Goal: Find contact information: Find contact information

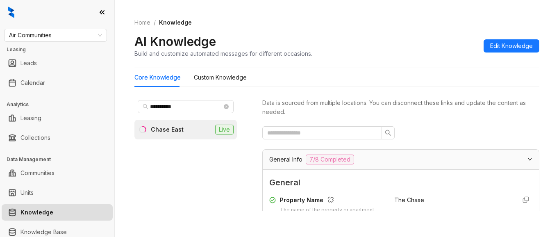
scroll to position [205, 0]
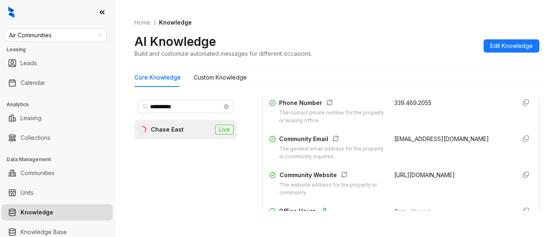
click at [413, 34] on div "AI Knowledge Build and customize automated messages for different occasions. Ed…" at bounding box center [337, 46] width 405 height 24
click at [64, 33] on span "Air Communities" at bounding box center [55, 35] width 93 height 12
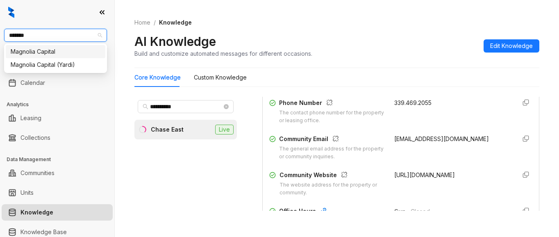
type input "********"
click at [49, 50] on div "Magnolia Capital" at bounding box center [56, 51] width 90 height 9
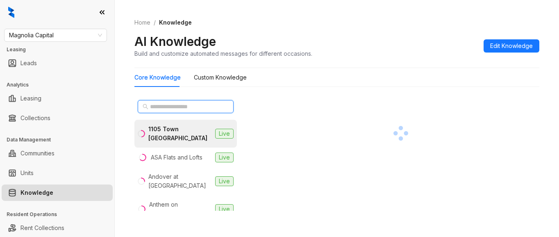
click at [177, 106] on input "text" at bounding box center [186, 106] width 72 height 9
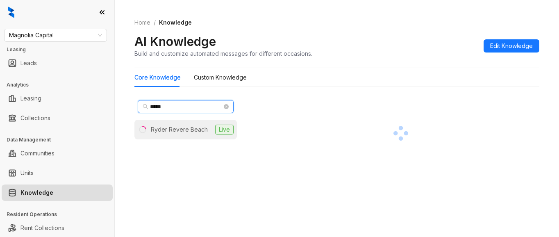
type input "*****"
click at [192, 131] on div "Ryder Revere Beach" at bounding box center [179, 129] width 57 height 9
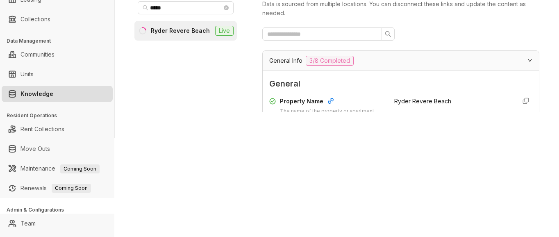
scroll to position [115, 0]
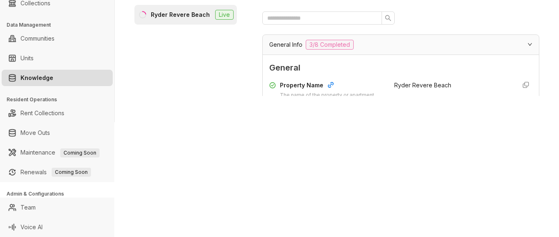
click at [438, 87] on span "Ryder Revere Beach" at bounding box center [423, 85] width 57 height 7
drag, startPoint x: 213, startPoint y: 49, endPoint x: 229, endPoint y: 47, distance: 16.2
click at [213, 49] on div "***** Ryder Revere Beach Live" at bounding box center [186, 39] width 103 height 114
click at [198, 17] on div "Ryder Revere Beach" at bounding box center [180, 14] width 59 height 9
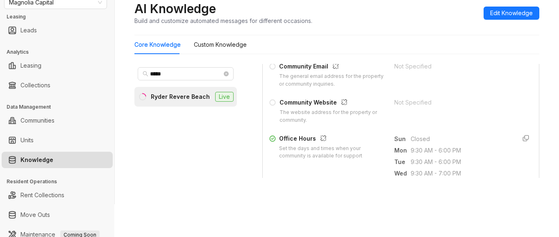
scroll to position [246, 0]
click at [438, 94] on div "Property Name The name of the property or apartment complex. Ryder Revere Beach…" at bounding box center [400, 19] width 263 height 212
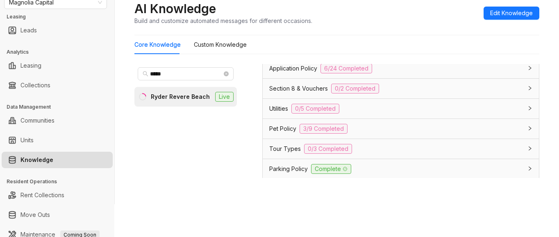
scroll to position [615, 0]
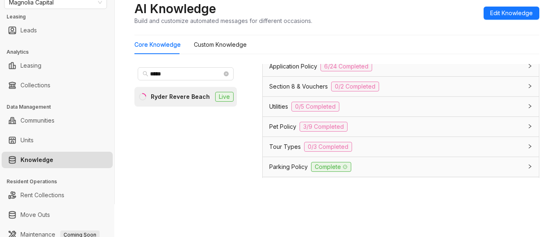
click at [279, 146] on span "Tour Types" at bounding box center [285, 146] width 32 height 9
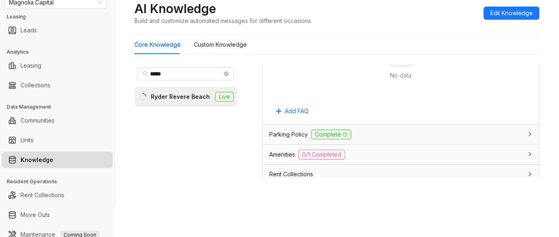
scroll to position [902, 0]
click at [424, 23] on div "AI Knowledge Build and customize automated messages for different occasions. Ed…" at bounding box center [337, 13] width 405 height 24
click at [440, 35] on div "Core Knowledge Custom Knowledge" at bounding box center [337, 44] width 405 height 19
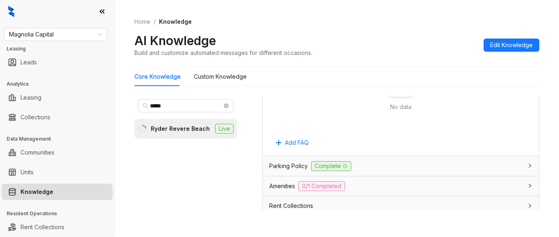
scroll to position [0, 0]
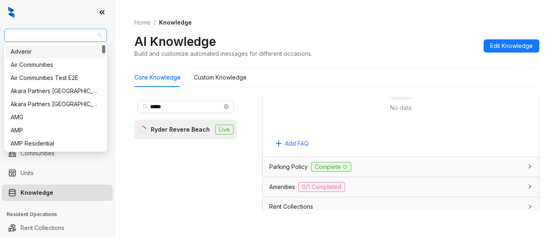
click at [72, 34] on span "Magnolia Capital" at bounding box center [55, 35] width 93 height 12
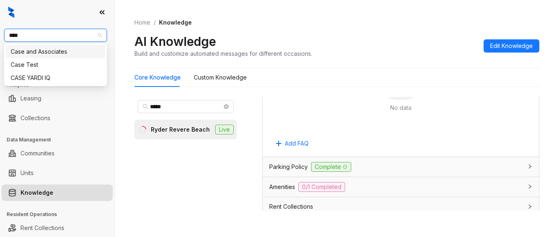
type input "****"
click at [66, 52] on div "Case and Associates" at bounding box center [56, 51] width 90 height 9
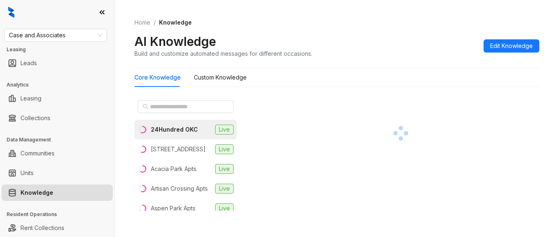
click at [423, 29] on div "Home / Knowledge AI Knowledge Build and customize automated messages for differ…" at bounding box center [337, 38] width 405 height 60
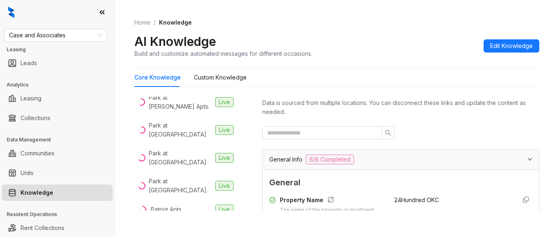
scroll to position [1066, 0]
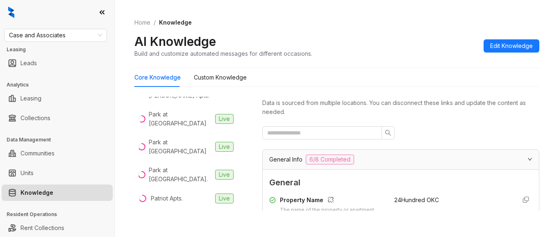
click at [423, 128] on div at bounding box center [400, 132] width 277 height 13
drag, startPoint x: 64, startPoint y: 33, endPoint x: 71, endPoint y: 34, distance: 7.0
click at [64, 33] on span "Case and Associates" at bounding box center [55, 35] width 93 height 12
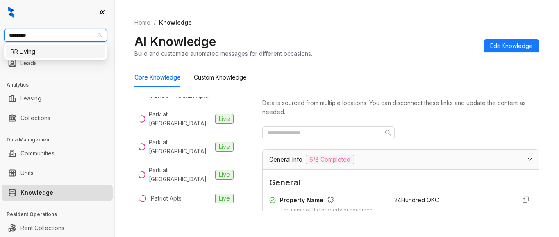
type input "*********"
click at [39, 52] on div "RR Living" at bounding box center [56, 51] width 90 height 9
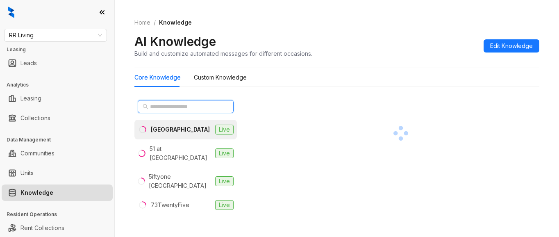
click at [153, 107] on input "text" at bounding box center [186, 106] width 72 height 9
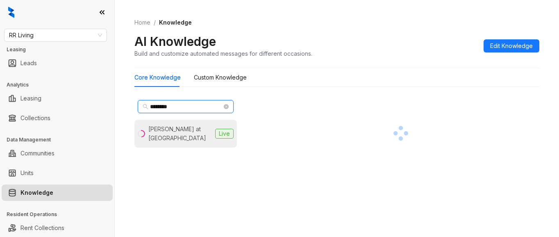
type input "*******"
click at [174, 126] on div "Glen at Polo Park" at bounding box center [180, 134] width 64 height 18
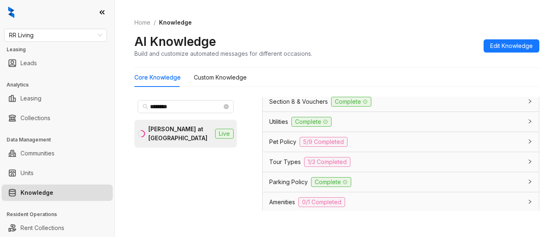
scroll to position [583, 0]
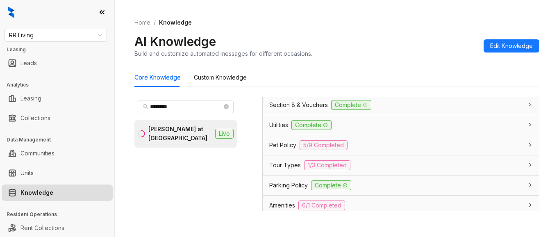
click at [291, 144] on span "Pet Policy" at bounding box center [282, 145] width 27 height 9
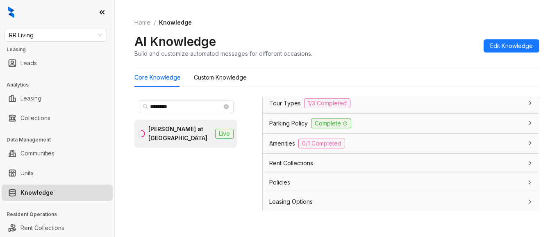
scroll to position [1136, 0]
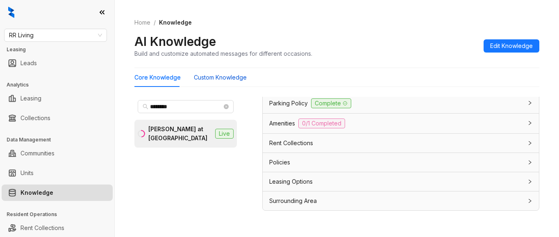
click at [227, 80] on Knowledge "Custom Knowledge" at bounding box center [220, 77] width 53 height 9
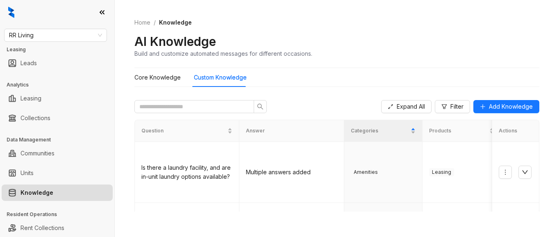
click at [424, 48] on div "AI Knowledge Build and customize automated messages for different occasions." at bounding box center [337, 46] width 405 height 24
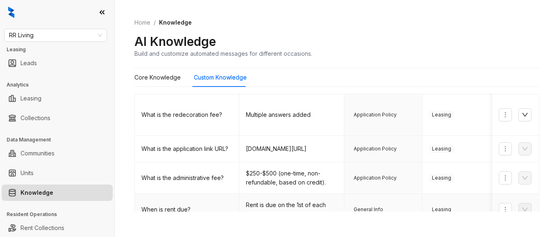
scroll to position [384, 0]
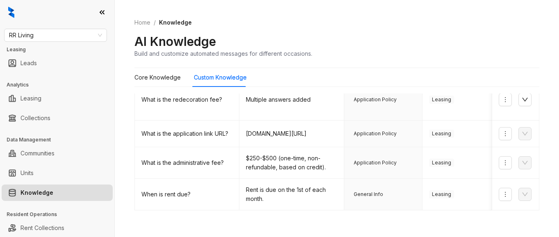
click at [379, 217] on link "2" at bounding box center [385, 223] width 12 height 12
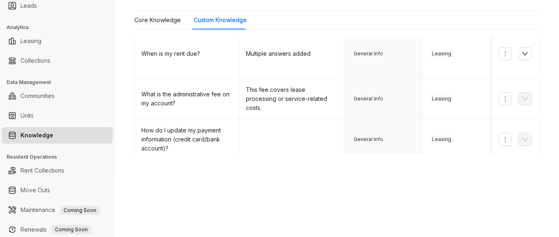
scroll to position [82, 0]
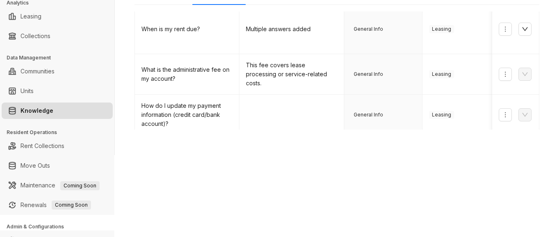
click at [396, 203] on link "3" at bounding box center [402, 209] width 12 height 12
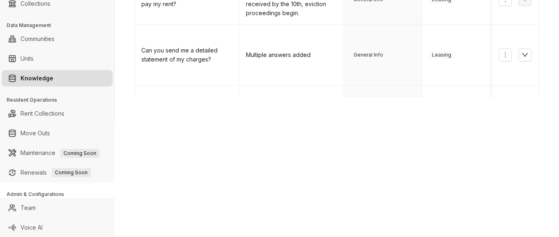
scroll to position [115, 0]
click at [412, 153] on link "4" at bounding box center [418, 159] width 12 height 12
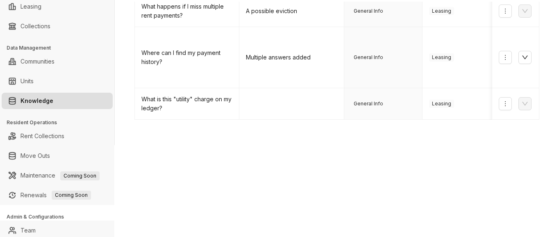
scroll to position [0, 0]
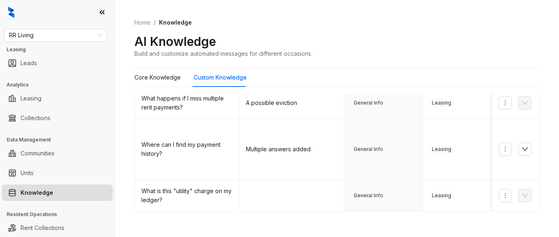
click at [379, 82] on div "Core Knowledge Custom Knowledge" at bounding box center [337, 77] width 405 height 19
click at [463, 46] on div "AI Knowledge Build and customize automated messages for different occasions." at bounding box center [337, 46] width 405 height 24
click at [169, 76] on Knowledge "Core Knowledge" at bounding box center [158, 77] width 46 height 9
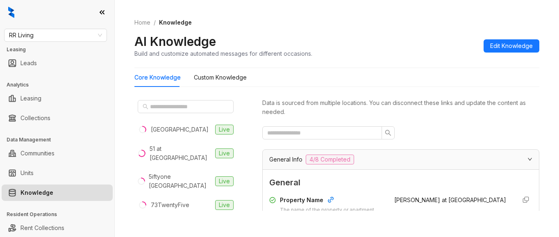
click at [414, 130] on div at bounding box center [400, 132] width 277 height 13
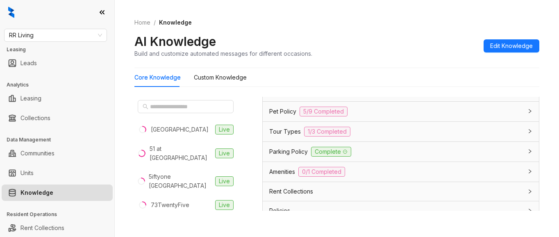
scroll to position [615, 0]
click at [284, 114] on span "Pet Policy" at bounding box center [282, 112] width 27 height 9
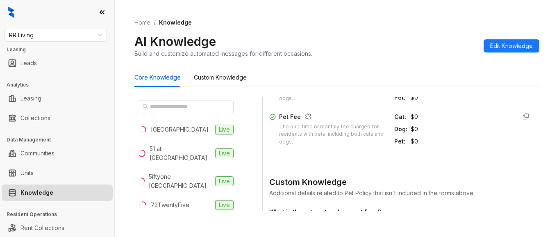
scroll to position [943, 0]
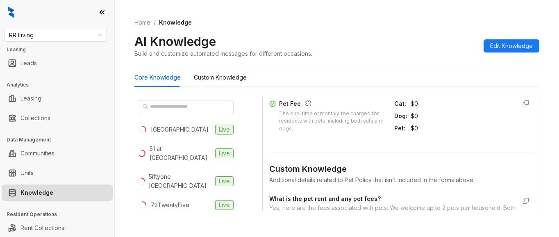
click at [426, 50] on div "AI Knowledge Build and customize automated messages for different occasions. Ed…" at bounding box center [337, 46] width 405 height 24
click at [59, 34] on span "RR Living" at bounding box center [55, 35] width 93 height 12
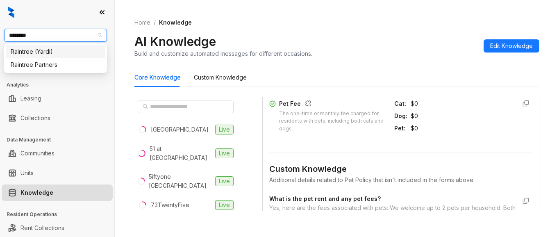
type input "********"
click at [61, 62] on div "Raintree Partners" at bounding box center [56, 64] width 90 height 9
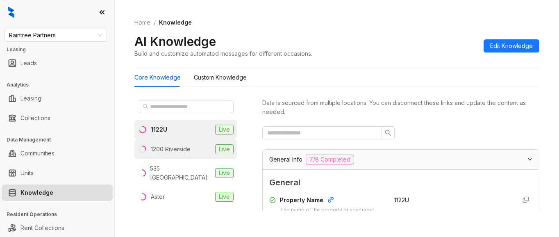
click at [189, 153] on div "1200 Riverside" at bounding box center [171, 149] width 40 height 9
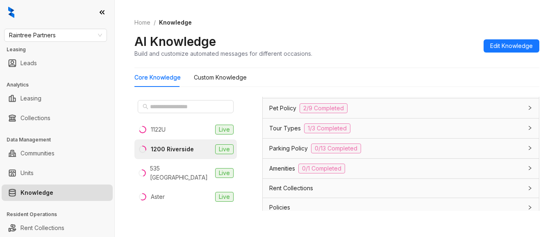
scroll to position [697, 0]
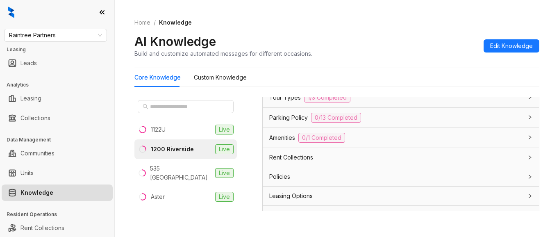
click at [281, 197] on span "Leasing Options" at bounding box center [290, 196] width 43 height 9
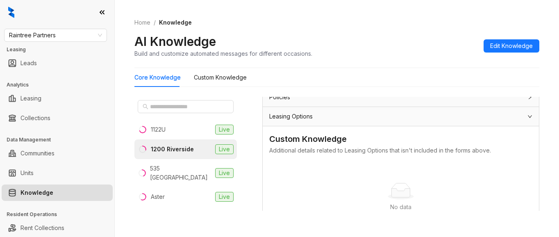
scroll to position [738, 0]
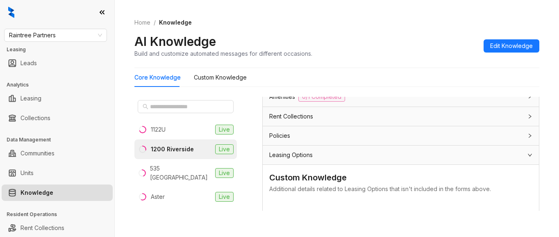
click at [287, 153] on span "Leasing Options" at bounding box center [290, 155] width 43 height 9
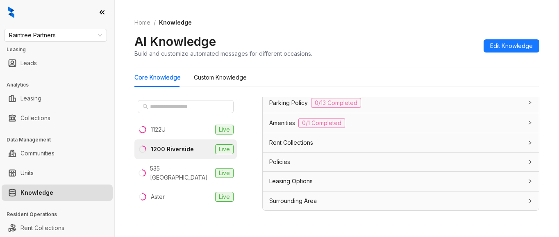
scroll to position [712, 0]
click at [291, 186] on span "Leasing Options" at bounding box center [290, 181] width 43 height 9
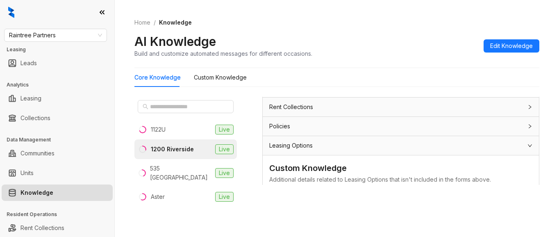
scroll to position [719, 0]
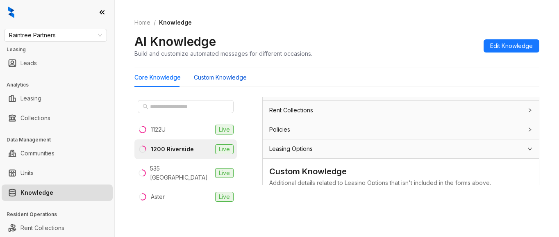
click at [222, 78] on Knowledge "Custom Knowledge" at bounding box center [220, 77] width 53 height 9
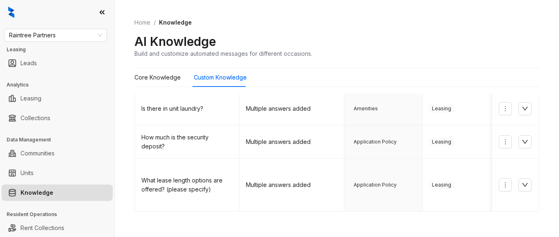
scroll to position [164, 0]
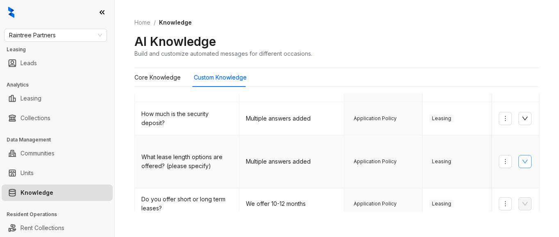
click at [522, 158] on icon "down" at bounding box center [525, 161] width 7 height 7
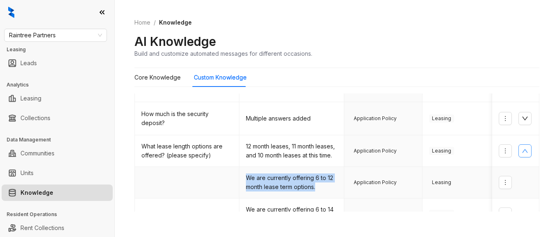
drag, startPoint x: 246, startPoint y: 176, endPoint x: 331, endPoint y: 188, distance: 85.4
click at [331, 188] on td "We are currently offering 6 to 12 month lease term options." at bounding box center [292, 183] width 105 height 32
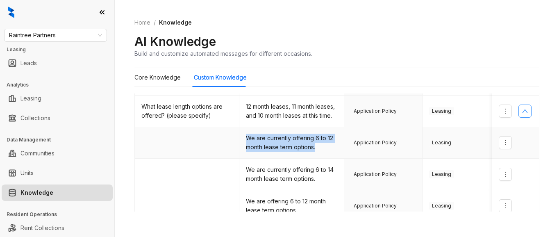
scroll to position [205, 0]
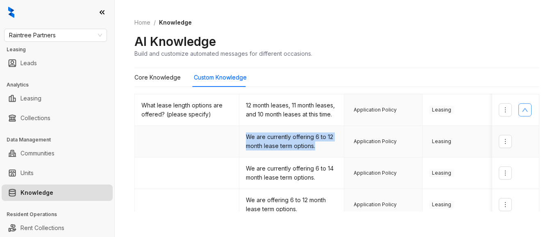
copy td "We are currently offering 6 to 12 month lease term options."
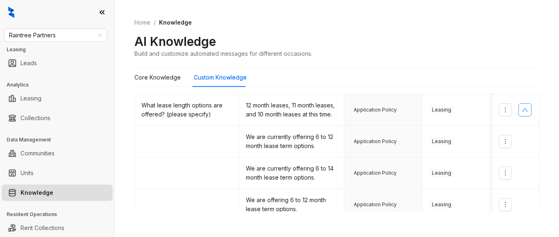
click at [424, 41] on div "AI Knowledge Build and customize automated messages for different occasions." at bounding box center [337, 46] width 405 height 24
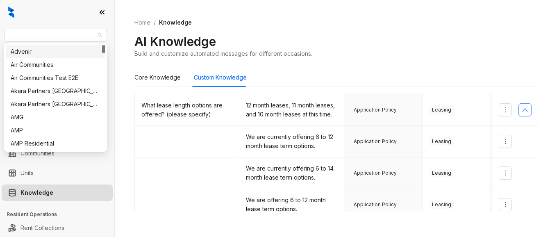
drag, startPoint x: 64, startPoint y: 35, endPoint x: -11, endPoint y: 28, distance: 74.9
click at [0, 28] on html "Raintree Partners Leasing Leads Analytics Leasing Collections Data Management C…" at bounding box center [279, 118] width 559 height 237
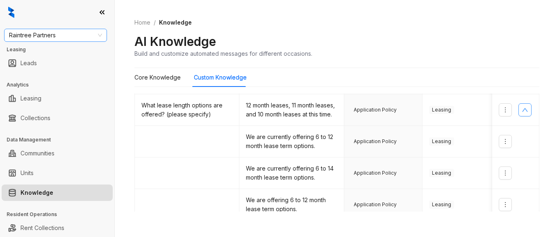
click at [19, 37] on span "Raintree Partners" at bounding box center [55, 35] width 93 height 12
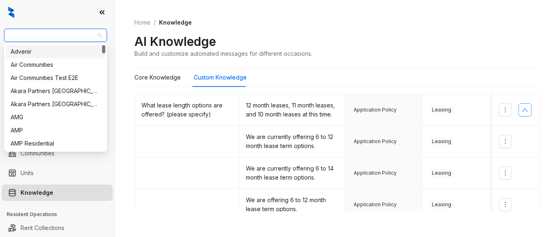
click at [68, 38] on span "Raintree Partners" at bounding box center [55, 35] width 93 height 12
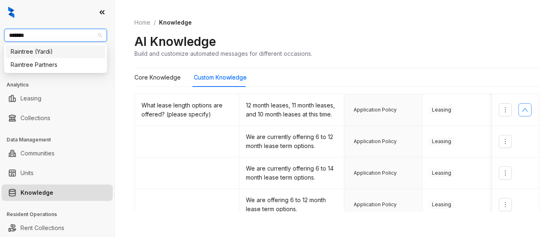
type input "********"
click at [43, 66] on div "Raintree Partners" at bounding box center [56, 64] width 90 height 9
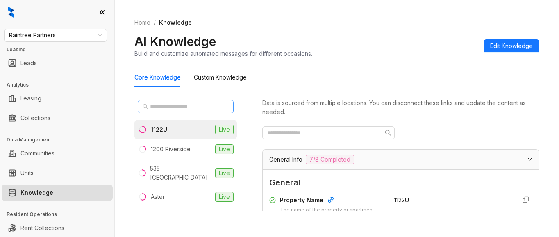
click at [187, 113] on span at bounding box center [186, 106] width 96 height 13
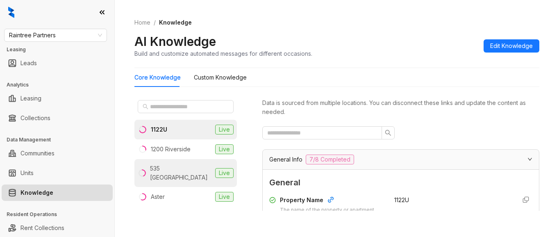
click at [171, 166] on div "535 Hobart" at bounding box center [181, 173] width 62 height 18
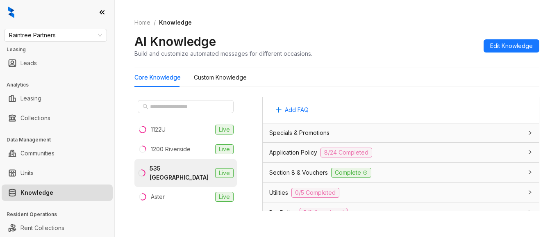
scroll to position [574, 0]
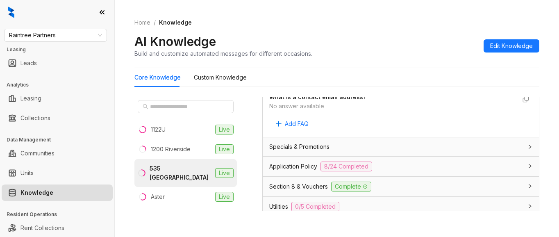
click at [306, 191] on span "Section 8 & Vouchers" at bounding box center [298, 186] width 59 height 9
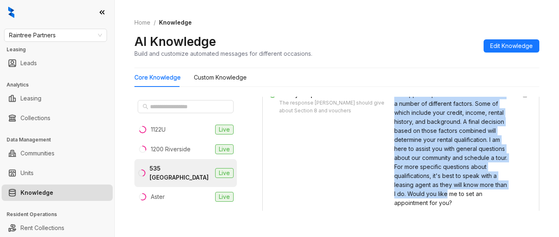
scroll to position [771, 0]
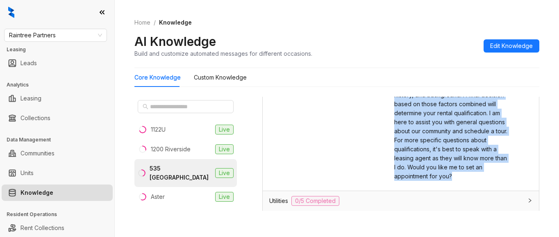
drag, startPoint x: 387, startPoint y: 119, endPoint x: 436, endPoint y: 171, distance: 72.2
click at [468, 181] on div "Our approval process takes into account a number of different factors. Some of …" at bounding box center [452, 122] width 115 height 117
copy span "Our approval process takes into account a number of different factors. Some of …"
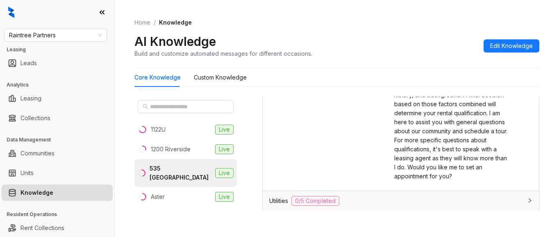
click at [299, 221] on div "Home / Knowledge AI Knowledge Build and customize automated messages for differ…" at bounding box center [337, 118] width 445 height 237
click at [177, 152] on div "1200 Riverside" at bounding box center [171, 149] width 40 height 9
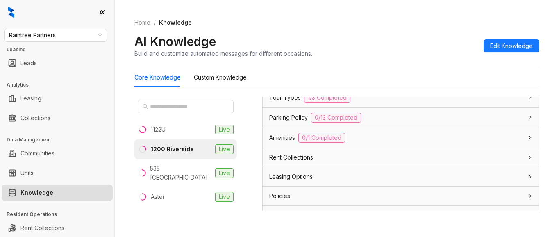
scroll to position [712, 0]
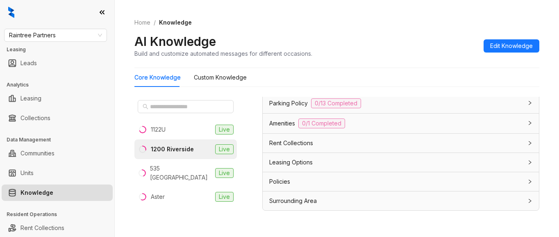
click at [297, 161] on span "Leasing Options" at bounding box center [290, 162] width 43 height 9
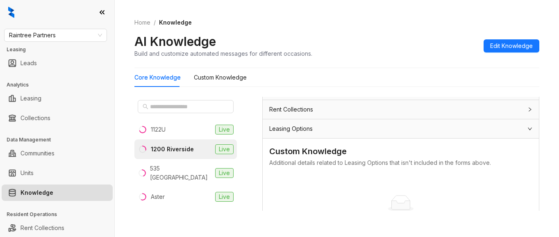
scroll to position [842, 0]
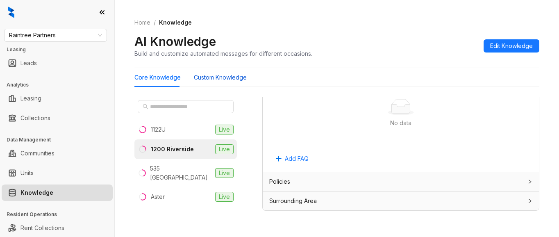
click at [208, 81] on Knowledge "Custom Knowledge" at bounding box center [220, 77] width 53 height 9
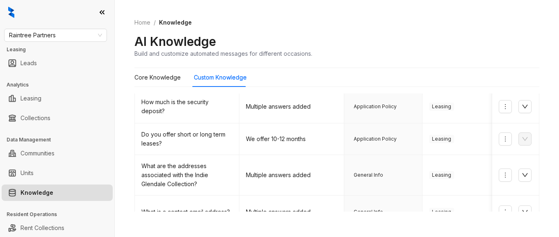
scroll to position [205, 0]
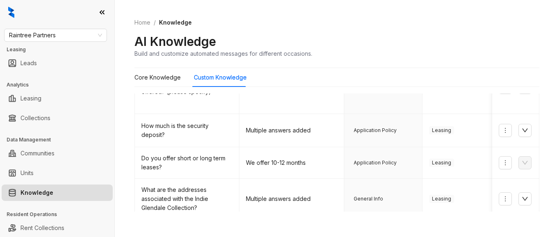
click at [340, 224] on div "Home / Knowledge AI Knowledge Build and customize automated messages for differ…" at bounding box center [337, 118] width 445 height 237
click at [66, 39] on span "Raintree Partners" at bounding box center [55, 35] width 93 height 12
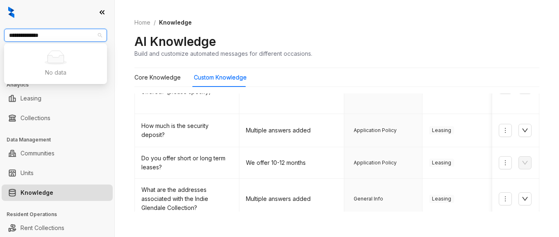
type input "**********"
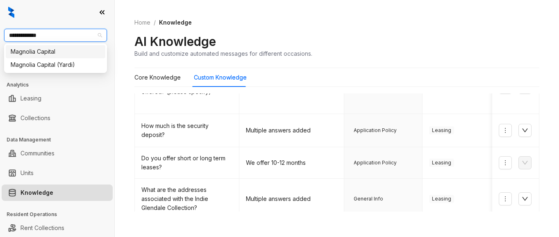
click at [48, 53] on div "Magnolia Capital" at bounding box center [56, 51] width 90 height 9
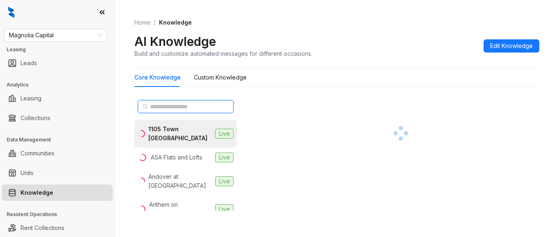
click at [176, 105] on input "text" at bounding box center [186, 106] width 72 height 9
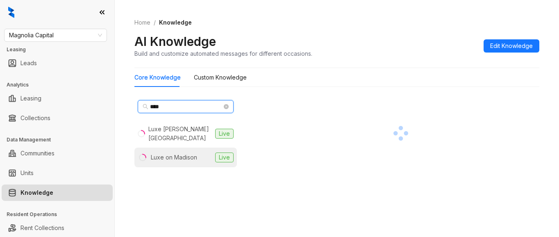
type input "****"
click at [188, 153] on div "Luxe on Madison" at bounding box center [174, 157] width 46 height 9
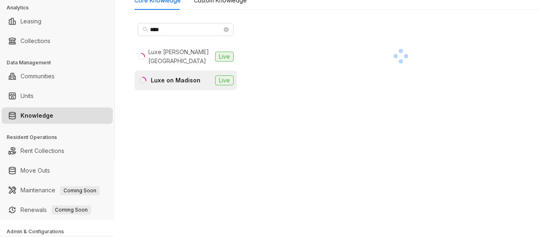
scroll to position [115, 0]
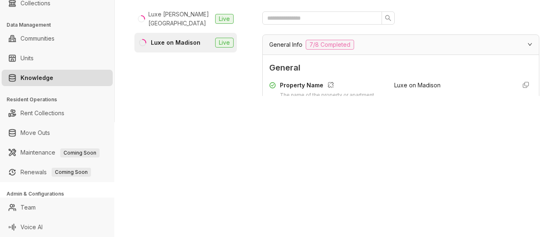
click at [517, 135] on div "Magnolia Capital Leasing Leads Analytics Leasing Collections Data Management Co…" at bounding box center [279, 118] width 559 height 237
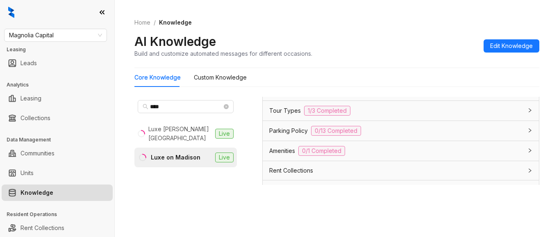
scroll to position [738, 0]
click at [281, 134] on span "Parking Policy" at bounding box center [288, 132] width 39 height 9
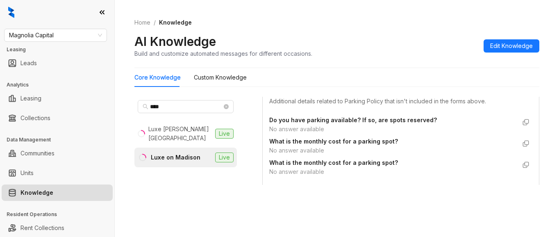
scroll to position [1271, 0]
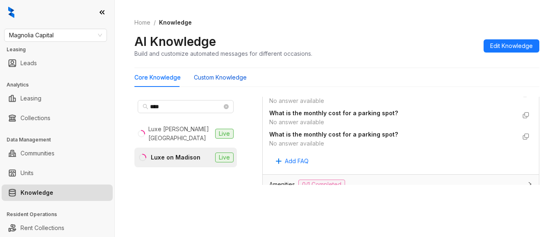
click at [218, 78] on Knowledge "Custom Knowledge" at bounding box center [220, 77] width 53 height 9
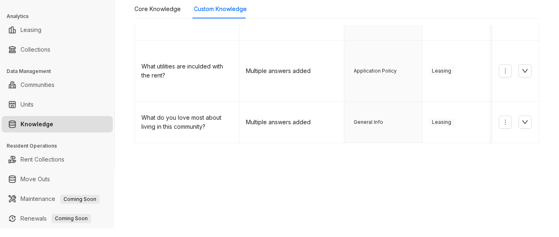
scroll to position [82, 0]
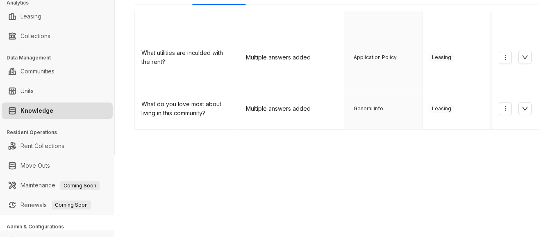
click at [379, 181] on link "2" at bounding box center [385, 187] width 12 height 12
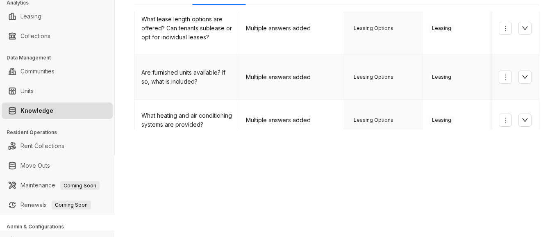
scroll to position [405, 0]
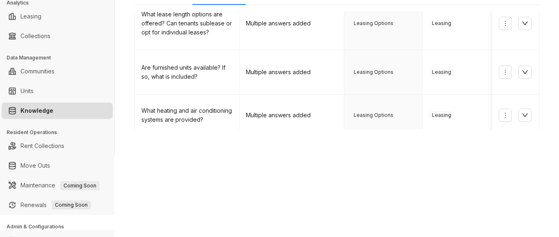
click at [396, 185] on link "3" at bounding box center [402, 191] width 12 height 12
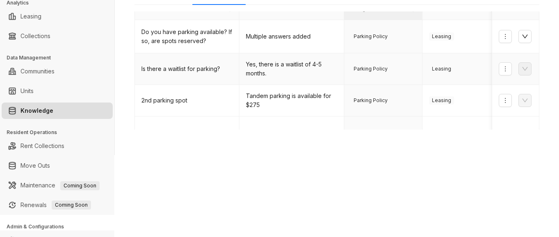
scroll to position [41, 0]
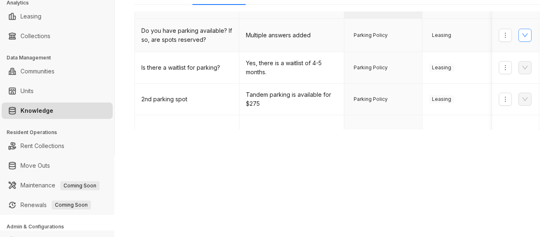
click at [519, 32] on button "button" at bounding box center [525, 35] width 13 height 13
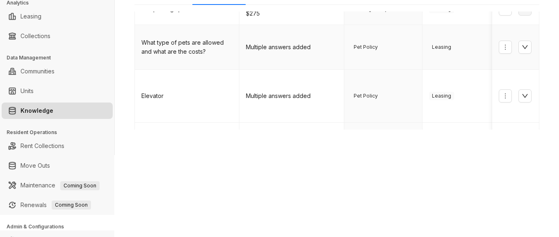
scroll to position [451, 0]
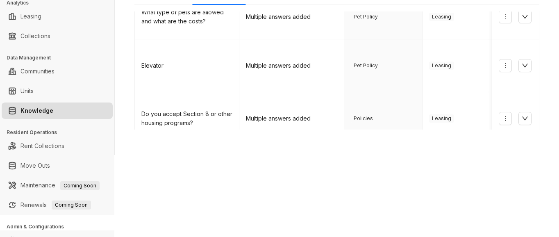
click at [527, 205] on div "Magnolia Capital Leasing Leads Analytics Leasing Collections Data Management Co…" at bounding box center [279, 118] width 559 height 237
click at [356, 228] on div "Magnolia Capital Leasing Leads Analytics Leasing Collections Data Management Co…" at bounding box center [279, 118] width 559 height 237
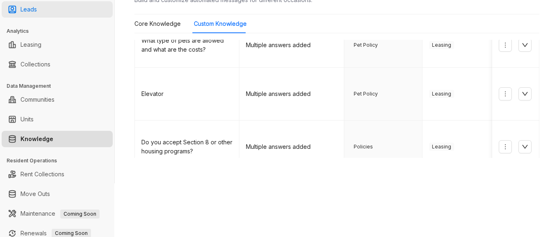
scroll to position [0, 0]
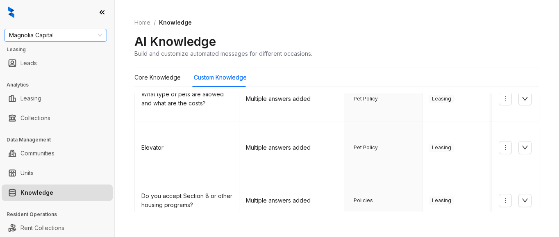
click at [67, 38] on span "Magnolia Capital" at bounding box center [55, 35] width 93 height 12
type input "*********"
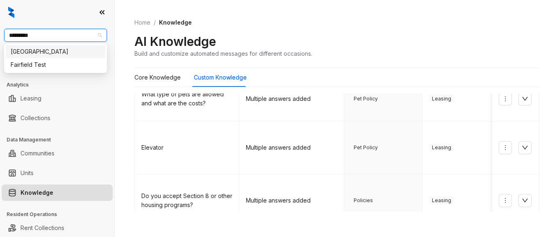
click at [57, 50] on div "Fairfield" at bounding box center [56, 51] width 90 height 9
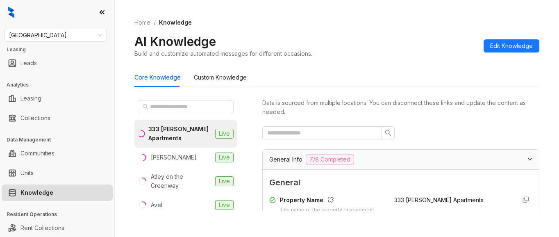
click at [516, 69] on div "Core Knowledge Custom Knowledge" at bounding box center [337, 77] width 405 height 19
click at [163, 104] on input "text" at bounding box center [186, 106] width 72 height 9
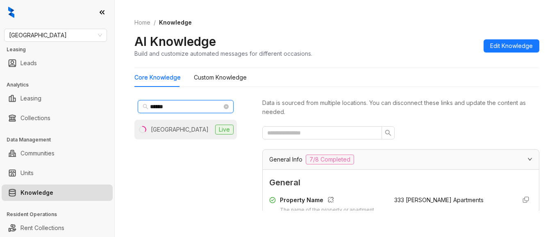
type input "******"
click at [176, 129] on div "Inwood Station" at bounding box center [180, 129] width 58 height 9
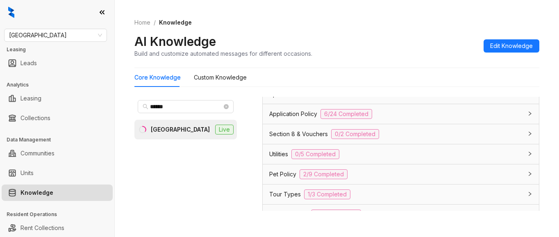
scroll to position [615, 0]
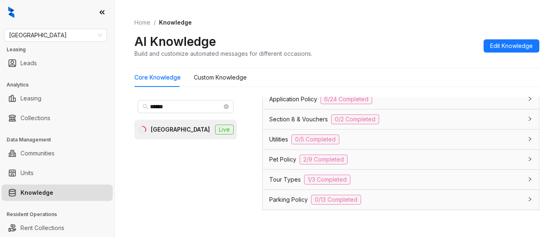
click at [277, 141] on span "Utilities" at bounding box center [278, 139] width 19 height 9
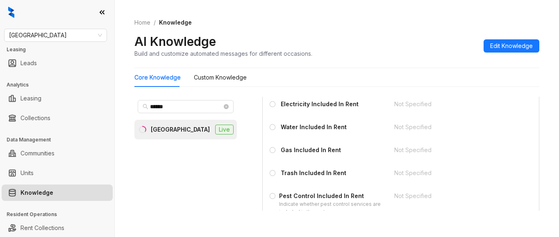
scroll to position [738, 0]
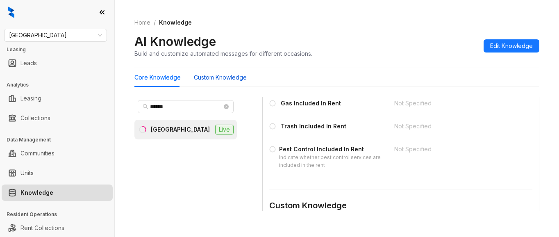
click at [233, 77] on Knowledge "Custom Knowledge" at bounding box center [220, 77] width 53 height 9
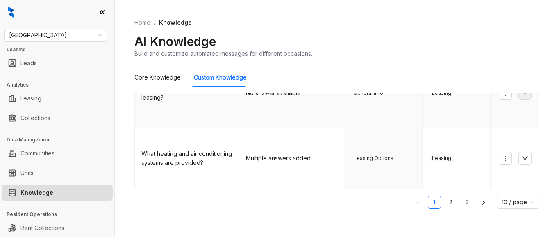
scroll to position [431, 0]
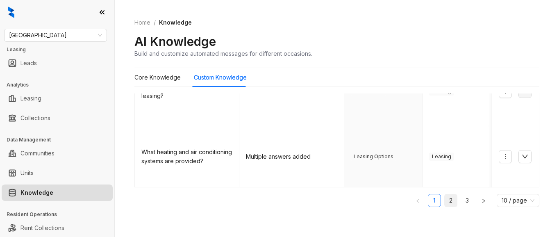
click at [445, 202] on link "2" at bounding box center [451, 200] width 12 height 12
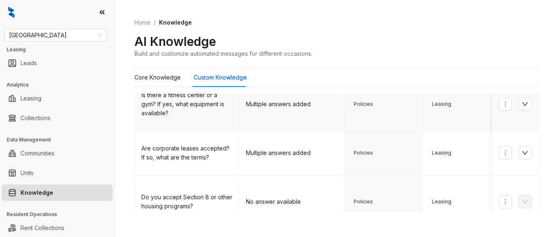
scroll to position [554, 0]
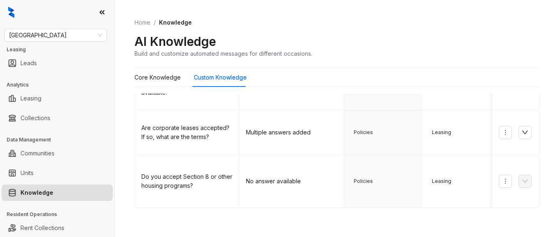
click at [461, 215] on link "3" at bounding box center [467, 221] width 12 height 12
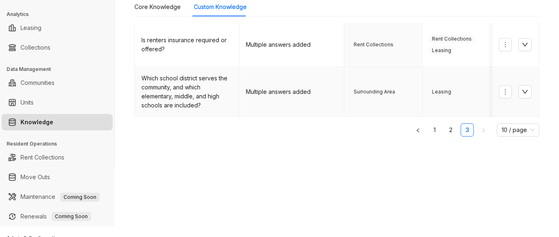
scroll to position [82, 0]
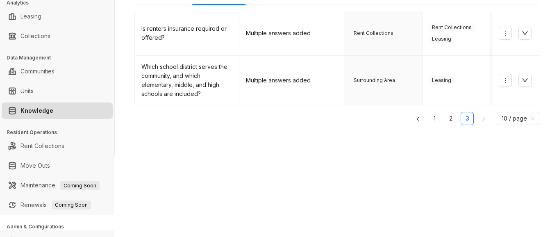
click at [524, 164] on div "Fairfield Leasing Leads Analytics Leasing Collections Data Management Communiti…" at bounding box center [279, 118] width 559 height 237
click at [498, 56] on td at bounding box center [516, 81] width 47 height 50
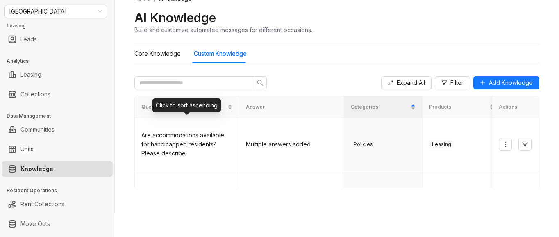
scroll to position [0, 0]
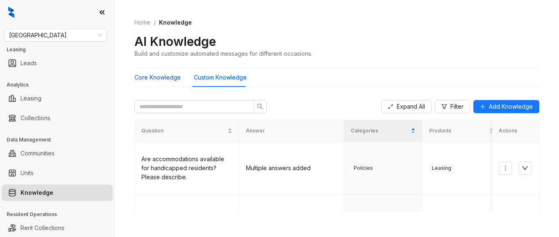
click at [151, 77] on Knowledge "Core Knowledge" at bounding box center [158, 77] width 46 height 9
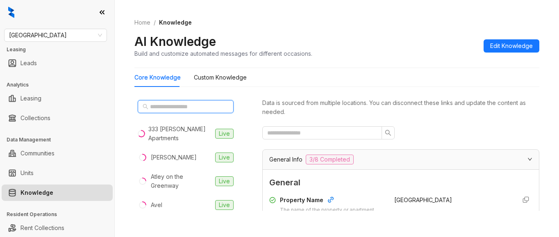
click at [165, 110] on input "text" at bounding box center [186, 106] width 72 height 9
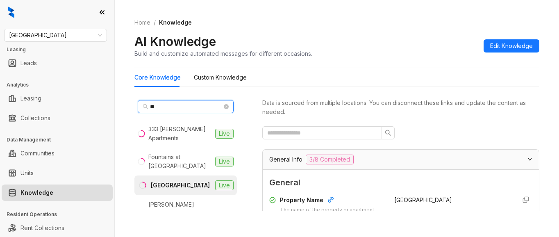
type input "**"
click at [180, 181] on div "Inwood Station" at bounding box center [180, 185] width 59 height 9
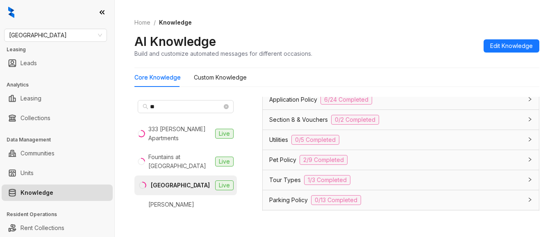
scroll to position [615, 0]
click at [275, 100] on span "Application Policy" at bounding box center [293, 99] width 48 height 9
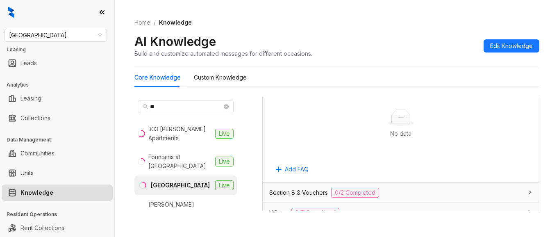
scroll to position [1682, 0]
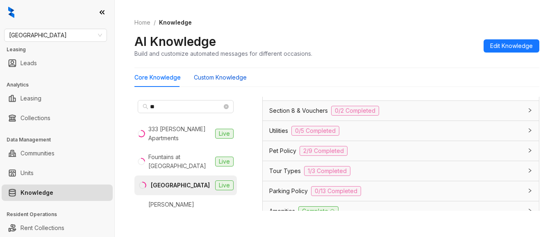
click at [231, 81] on Knowledge "Custom Knowledge" at bounding box center [220, 77] width 53 height 9
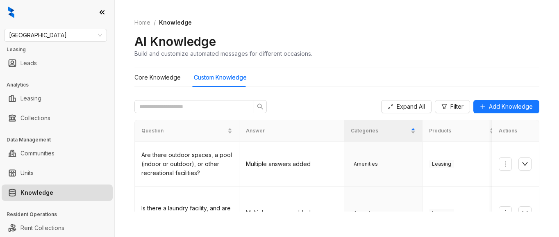
click at [326, 212] on div "Home / Knowledge AI Knowledge Build and customize automated messages for differ…" at bounding box center [337, 118] width 445 height 237
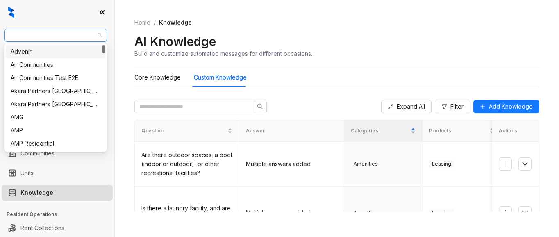
click at [63, 40] on span "Fairfield" at bounding box center [55, 35] width 93 height 12
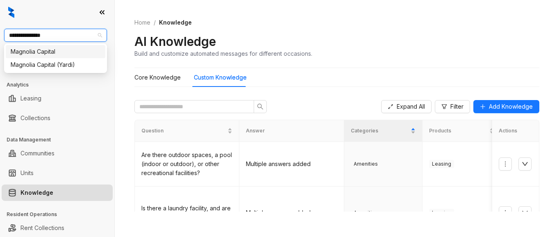
type input "**********"
click at [72, 51] on div "Magnolia Capital" at bounding box center [56, 51] width 90 height 9
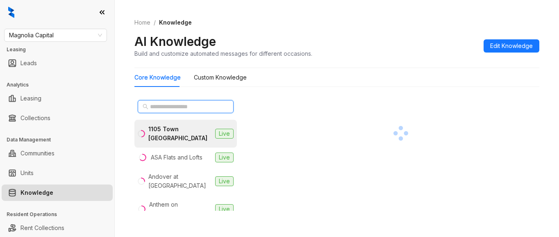
drag, startPoint x: 159, startPoint y: 105, endPoint x: 177, endPoint y: 76, distance: 33.7
click at [160, 104] on input "text" at bounding box center [186, 106] width 72 height 9
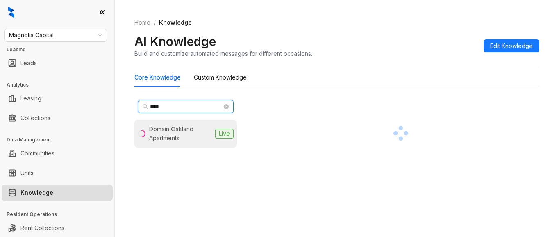
type input "****"
click at [173, 136] on div "Domain Oakland Apartments" at bounding box center [180, 134] width 63 height 18
click at [517, 97] on div at bounding box center [400, 133] width 277 height 73
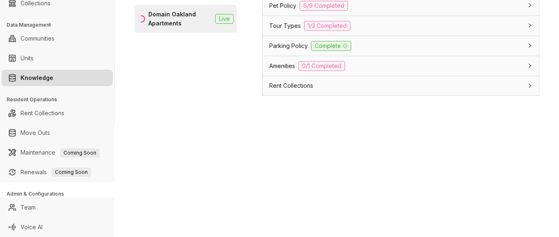
scroll to position [738, 0]
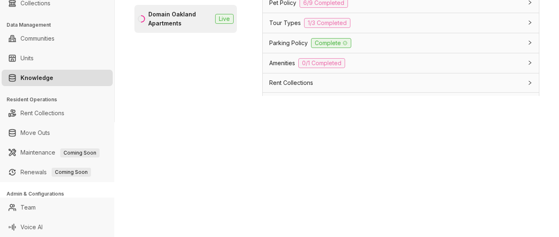
click at [272, 40] on span "Parking Policy" at bounding box center [288, 43] width 39 height 9
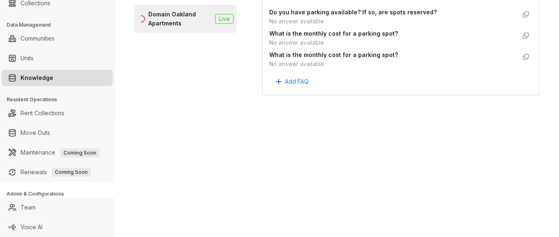
scroll to position [1271, 0]
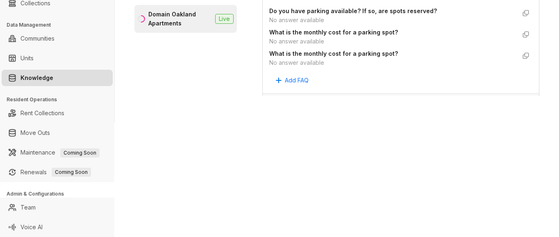
click at [315, 216] on div "Magnolia Capital Leasing Leads Analytics Leasing Collections Data Management Co…" at bounding box center [279, 118] width 559 height 237
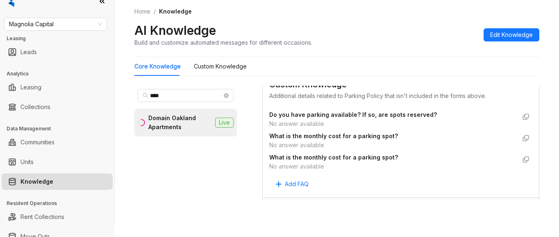
scroll to position [0, 0]
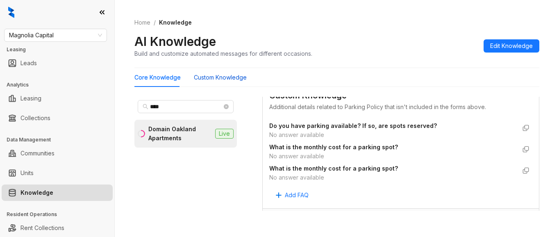
click at [227, 79] on Knowledge "Custom Knowledge" at bounding box center [220, 77] width 53 height 9
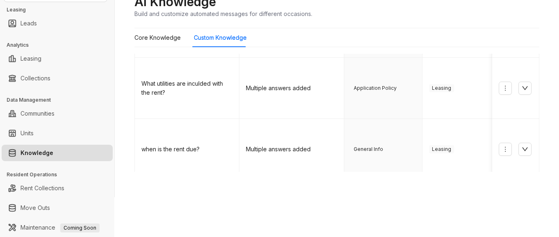
scroll to position [41, 0]
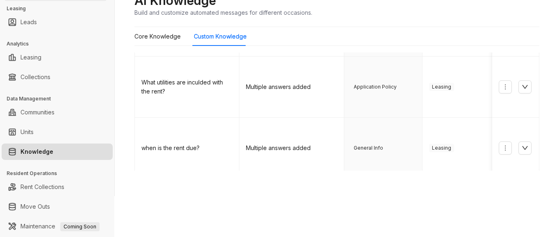
click at [379, 230] on link "2" at bounding box center [385, 236] width 12 height 12
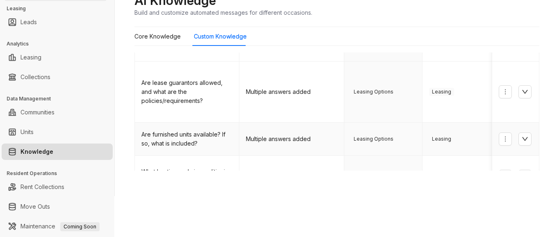
scroll to position [393, 0]
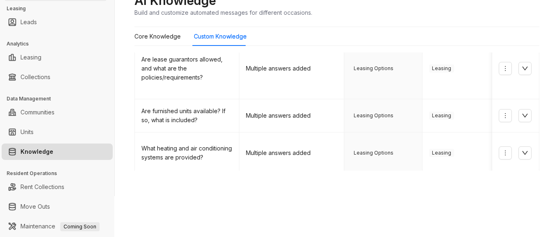
click at [519, 188] on button "button" at bounding box center [525, 194] width 13 height 13
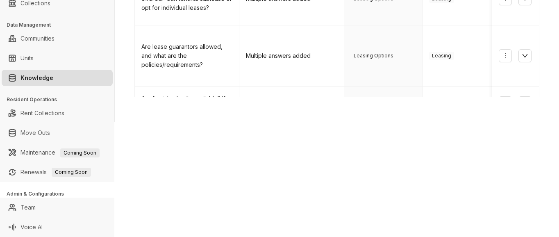
scroll to position [392, 0]
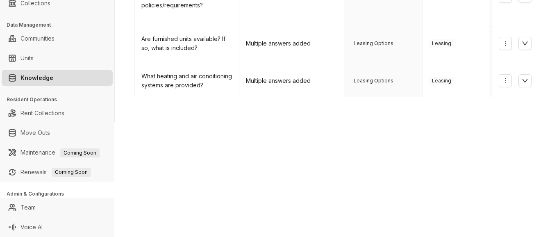
click at [522, 114] on icon "up" at bounding box center [525, 117] width 7 height 7
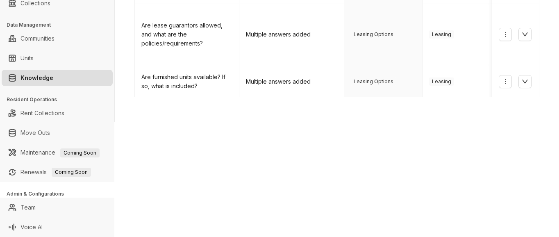
scroll to position [352, 0]
click at [522, 158] on icon "down" at bounding box center [525, 161] width 7 height 7
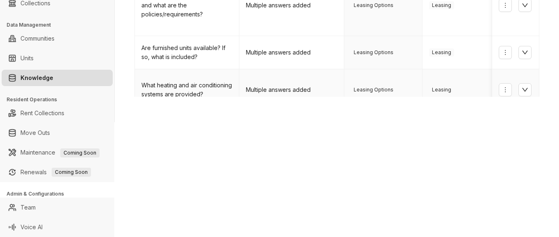
scroll to position [392, 0]
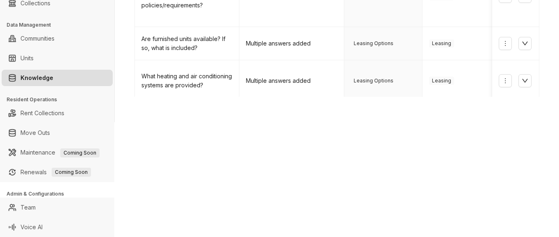
click at [396, 140] on link "3" at bounding box center [402, 146] width 12 height 12
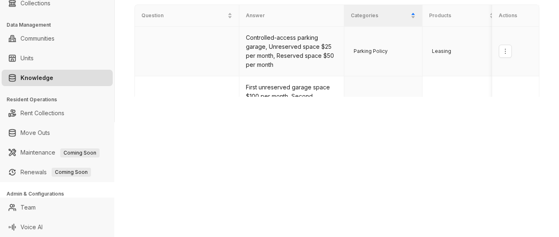
scroll to position [0, 0]
drag, startPoint x: 246, startPoint y: 37, endPoint x: 286, endPoint y: 48, distance: 41.2
click at [275, 48] on td "Controlled-access parking garage, Unreserved space $25 per month, Reserved spac…" at bounding box center [292, 52] width 105 height 50
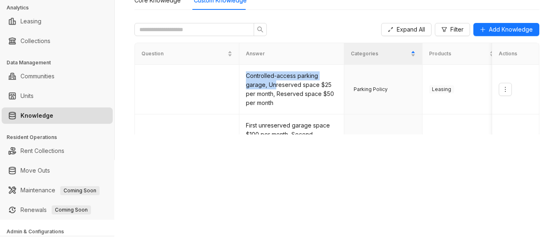
scroll to position [115, 0]
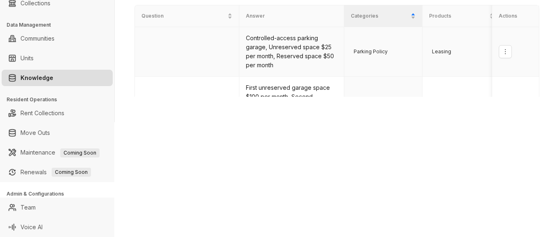
drag, startPoint x: 318, startPoint y: 74, endPoint x: 322, endPoint y: 71, distance: 4.8
click at [320, 73] on td "Controlled-access parking garage, Unreserved space $25 per month, Reserved spac…" at bounding box center [292, 52] width 105 height 50
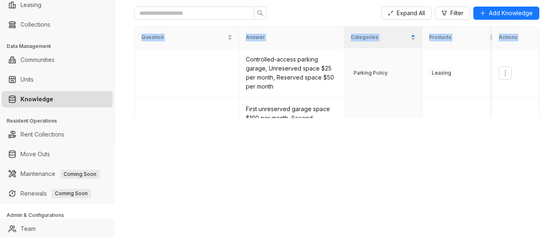
scroll to position [66, 0]
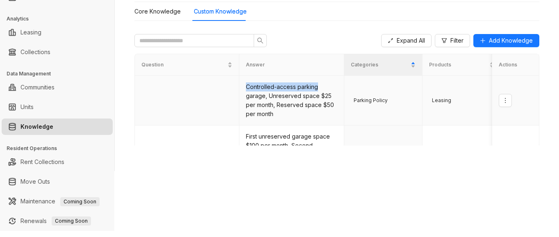
drag, startPoint x: 246, startPoint y: 37, endPoint x: 332, endPoint y: 78, distance: 95.2
click at [332, 78] on td "Controlled-access parking garage, Unreserved space $25 per month, Reserved spac…" at bounding box center [292, 101] width 105 height 50
click at [505, 91] on td at bounding box center [516, 101] width 47 height 50
click at [507, 9] on div "Core Knowledge Custom Knowledge" at bounding box center [337, 11] width 405 height 19
click at [522, 85] on td at bounding box center [516, 101] width 47 height 50
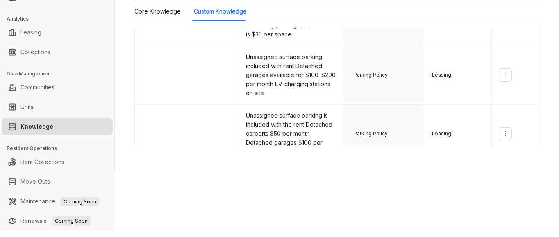
scroll to position [205, 0]
click at [512, 61] on td at bounding box center [516, 76] width 47 height 59
click at [194, 216] on div "Magnolia Capital Leasing Leads Analytics Leasing Collections Data Management Co…" at bounding box center [279, 118] width 559 height 237
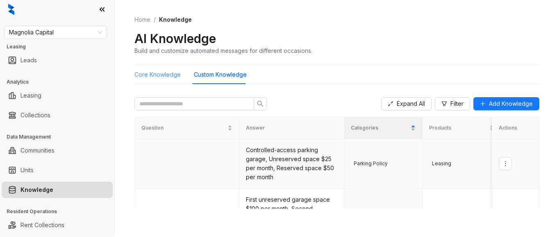
scroll to position [0, 0]
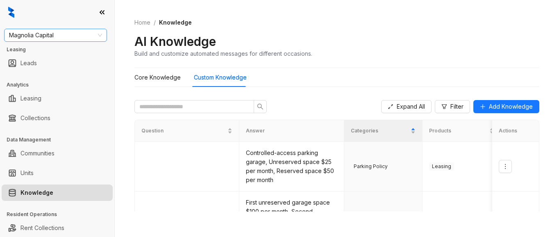
click at [59, 35] on span "Magnolia Capital" at bounding box center [55, 35] width 93 height 12
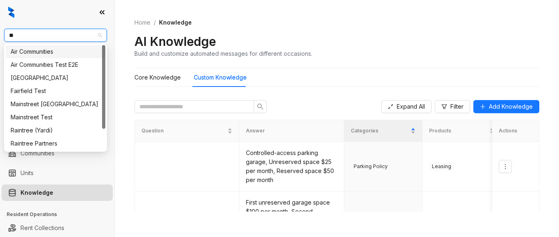
type input "***"
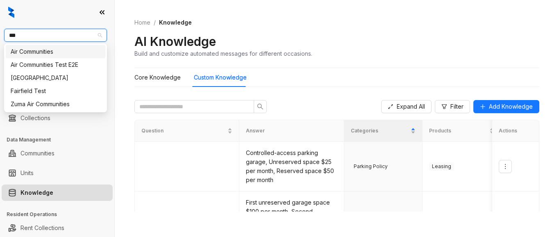
click at [48, 53] on div "Air Communities" at bounding box center [56, 51] width 90 height 9
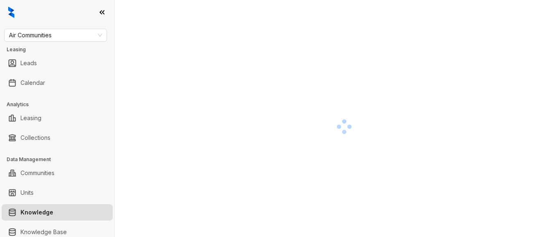
click at [181, 41] on div at bounding box center [345, 126] width 420 height 237
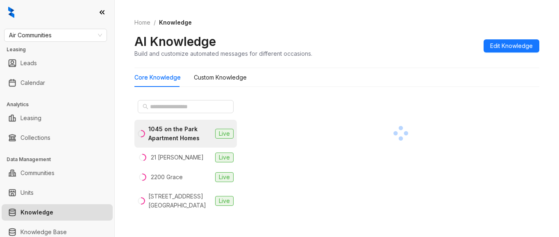
click at [516, 16] on div "Home / Knowledge AI Knowledge Build and customize automated messages for differ…" at bounding box center [337, 38] width 405 height 60
click at [169, 102] on span at bounding box center [186, 106] width 96 height 13
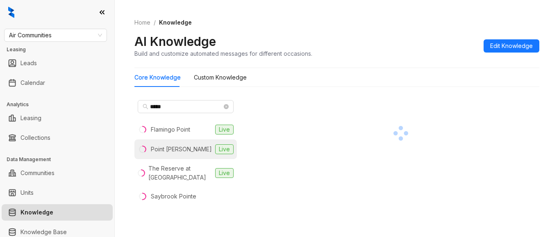
click at [164, 152] on div "Point [PERSON_NAME]" at bounding box center [181, 149] width 61 height 9
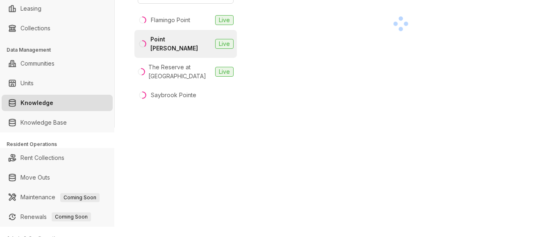
scroll to position [113, 0]
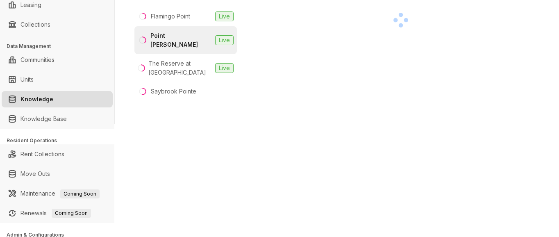
click at [521, 30] on div at bounding box center [400, 20] width 277 height 73
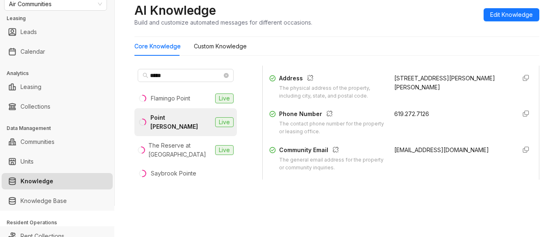
scroll to position [164, 0]
drag, startPoint x: 385, startPoint y: 112, endPoint x: 416, endPoint y: 112, distance: 31.6
click at [427, 111] on div "Phone Number The contact phone number for the property or leasing office. 619.2…" at bounding box center [400, 121] width 263 height 26
copy span "619.272.7126"
click at [497, 130] on div "Phone Number The contact phone number for the property or leasing office. 619.2…" at bounding box center [400, 121] width 263 height 26
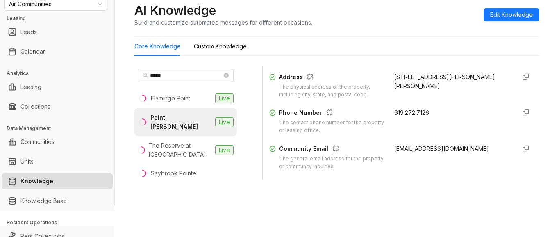
drag, startPoint x: 381, startPoint y: 149, endPoint x: 455, endPoint y: 150, distance: 73.4
click at [479, 148] on div "Community Email The general email address for the property or community inquiri…" at bounding box center [400, 157] width 263 height 26
copy span "[EMAIL_ADDRESS][DOMAIN_NAME]"
click at [332, 217] on div "Air Communities Leasing Leads Calendar Analytics Leasing Collections Data Manag…" at bounding box center [279, 118] width 559 height 237
click at [184, 73] on input "*****" at bounding box center [186, 75] width 72 height 9
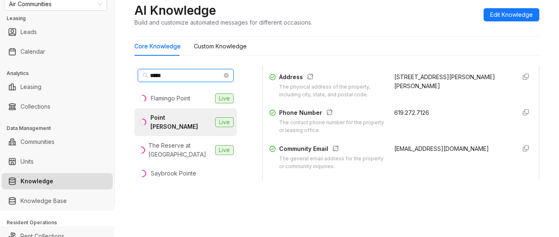
drag, startPoint x: 184, startPoint y: 73, endPoint x: 137, endPoint y: 73, distance: 46.8
click at [137, 73] on div "*****" at bounding box center [186, 76] width 103 height 20
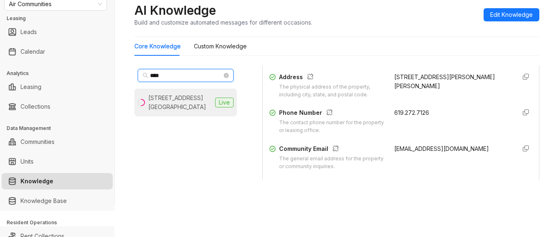
type input "****"
click at [173, 105] on div "[STREET_ADDRESS][GEOGRAPHIC_DATA]" at bounding box center [180, 103] width 64 height 18
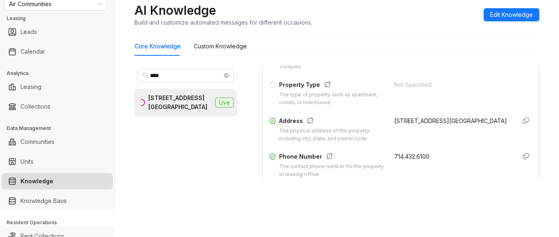
scroll to position [123, 0]
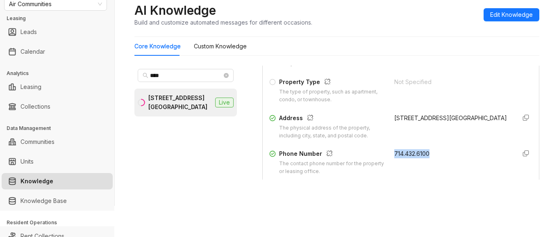
drag, startPoint x: 384, startPoint y: 153, endPoint x: 414, endPoint y: 150, distance: 30.5
click at [431, 158] on div "Phone Number The contact phone number for the property or leasing office. 714.4…" at bounding box center [400, 162] width 263 height 26
copy span "714.432.6100"
click at [545, 45] on div "Home / Knowledge AI Knowledge Build and customize automated messages for differ…" at bounding box center [337, 87] width 445 height 237
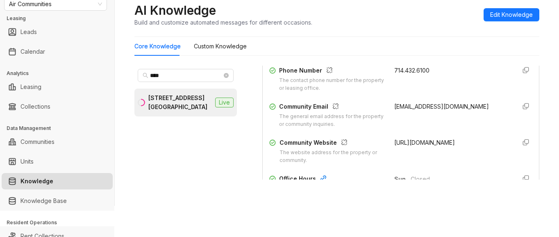
scroll to position [205, 0]
drag, startPoint x: 387, startPoint y: 106, endPoint x: 434, endPoint y: 121, distance: 49.9
click at [434, 121] on div "[EMAIL_ADDRESS][DOMAIN_NAME]" at bounding box center [452, 116] width 115 height 26
copy span "[EMAIL_ADDRESS][DOMAIN_NAME]"
